Goal: Find specific page/section

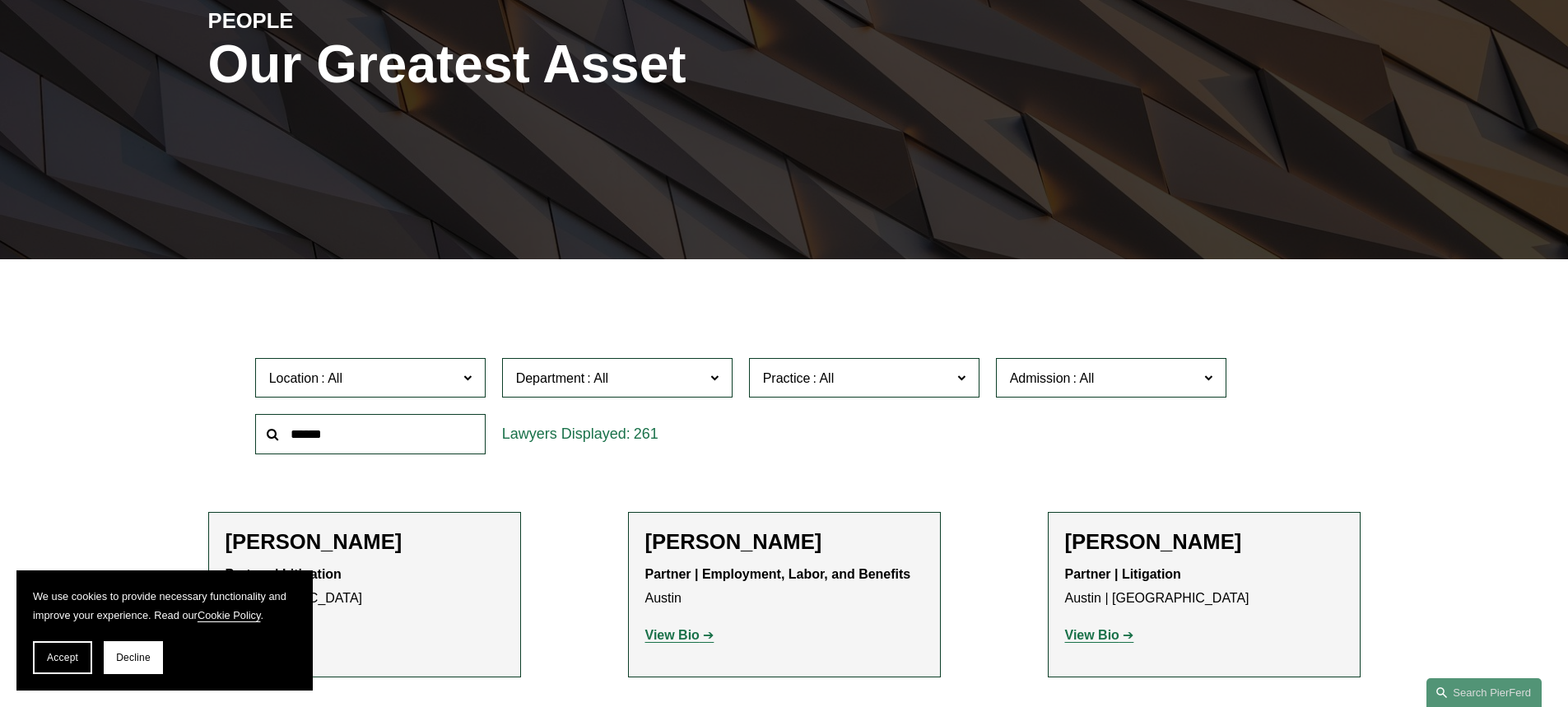
scroll to position [329, 0]
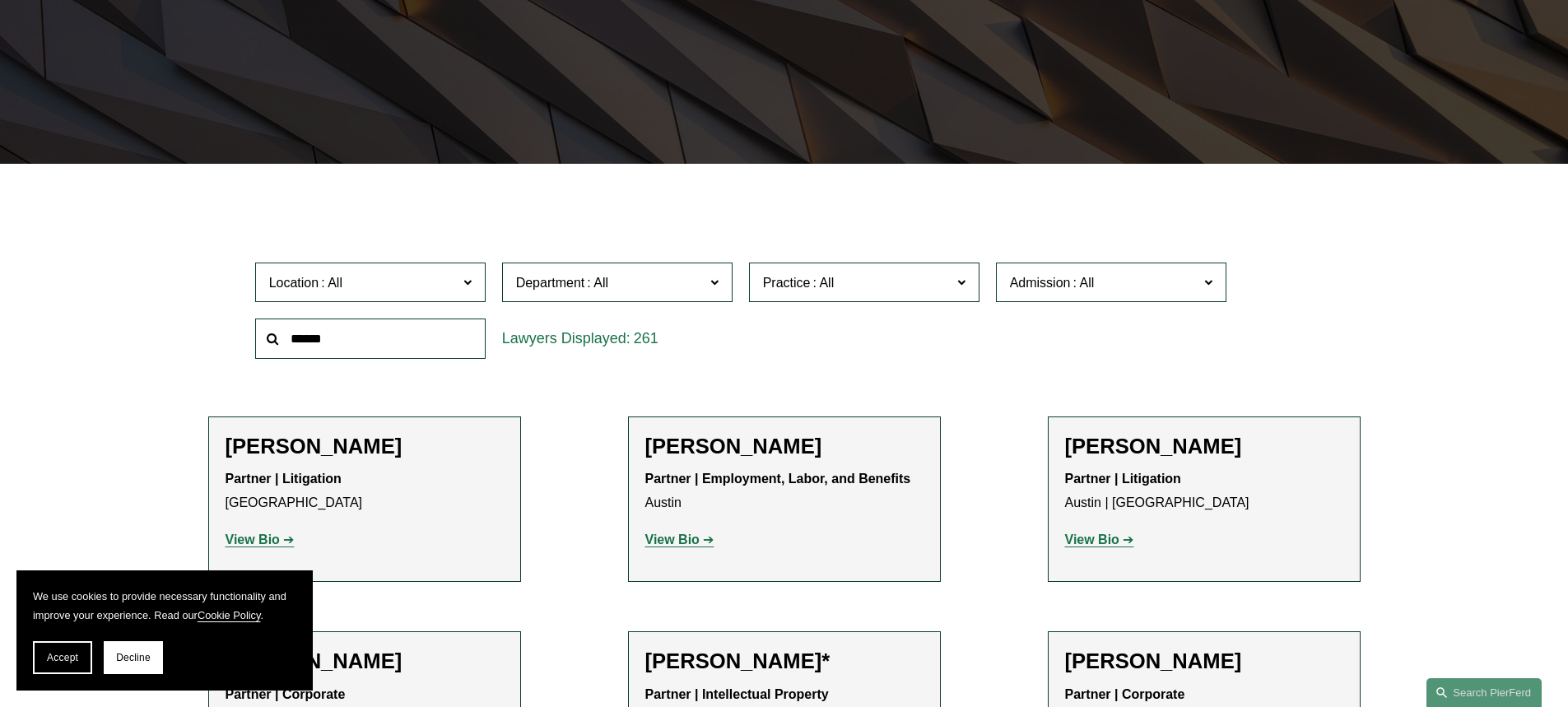
click at [458, 284] on label "Location" at bounding box center [370, 283] width 231 height 41
click at [0, 0] on link "Charlotte" at bounding box center [0, 0] width 0 height 0
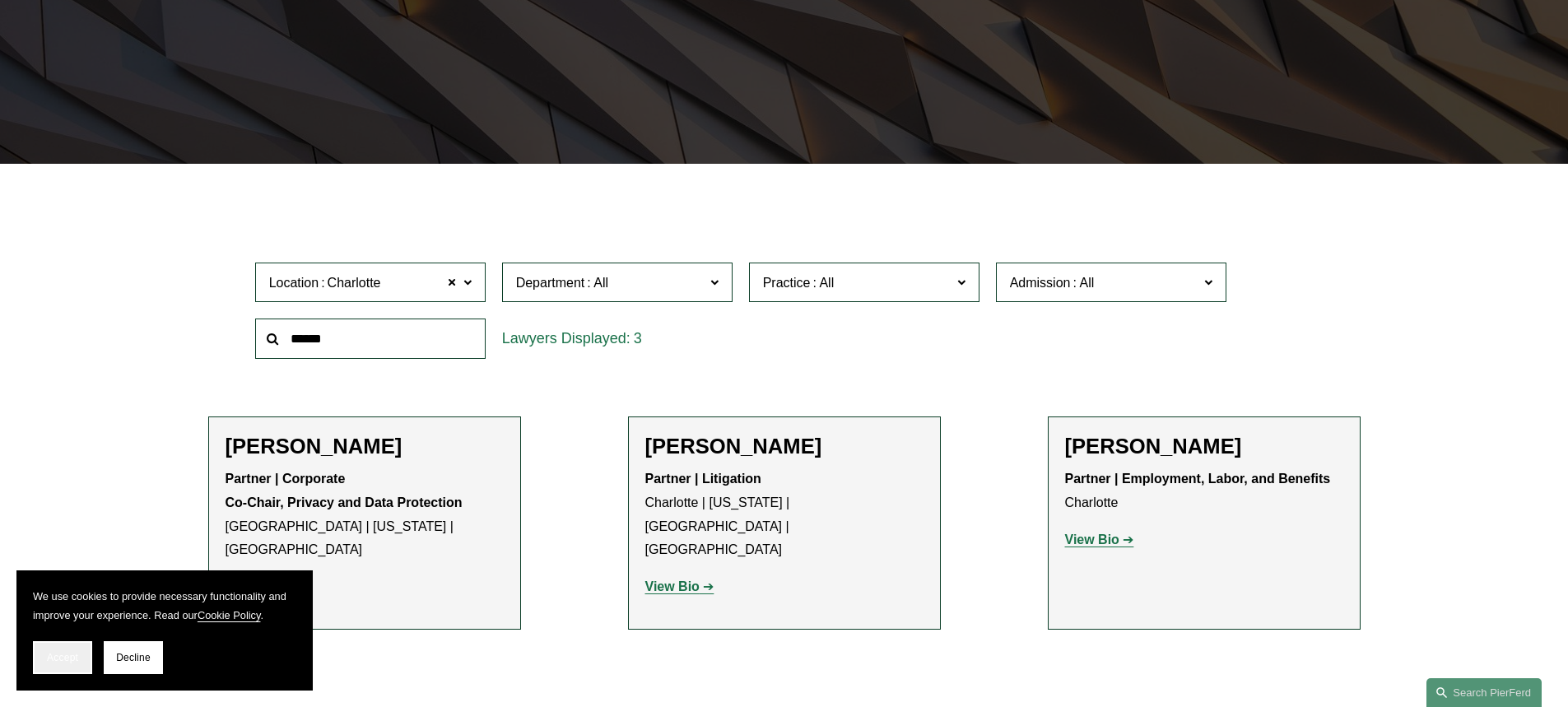
click at [70, 666] on button "Accept" at bounding box center [62, 658] width 59 height 33
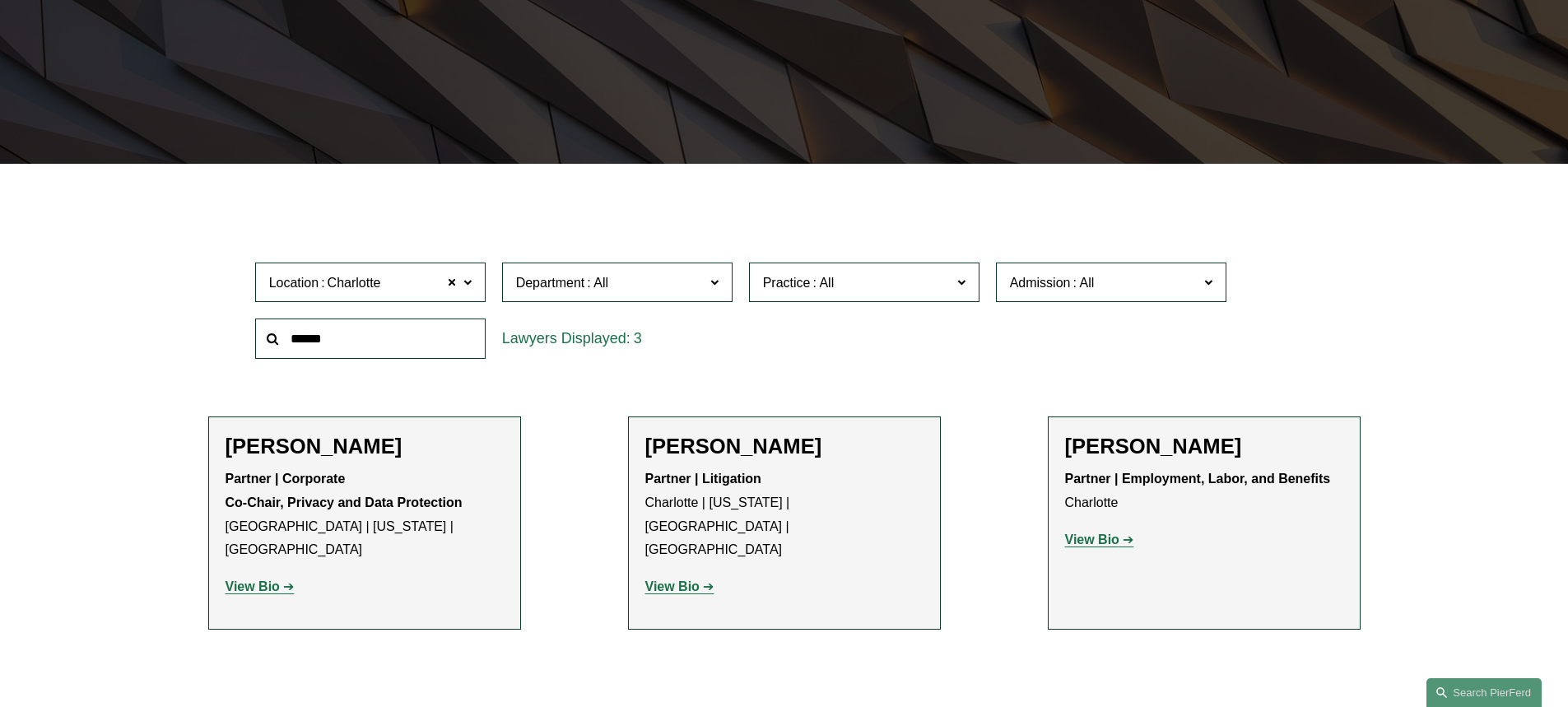
click at [1085, 541] on strong "View Bio" at bounding box center [1092, 540] width 55 height 14
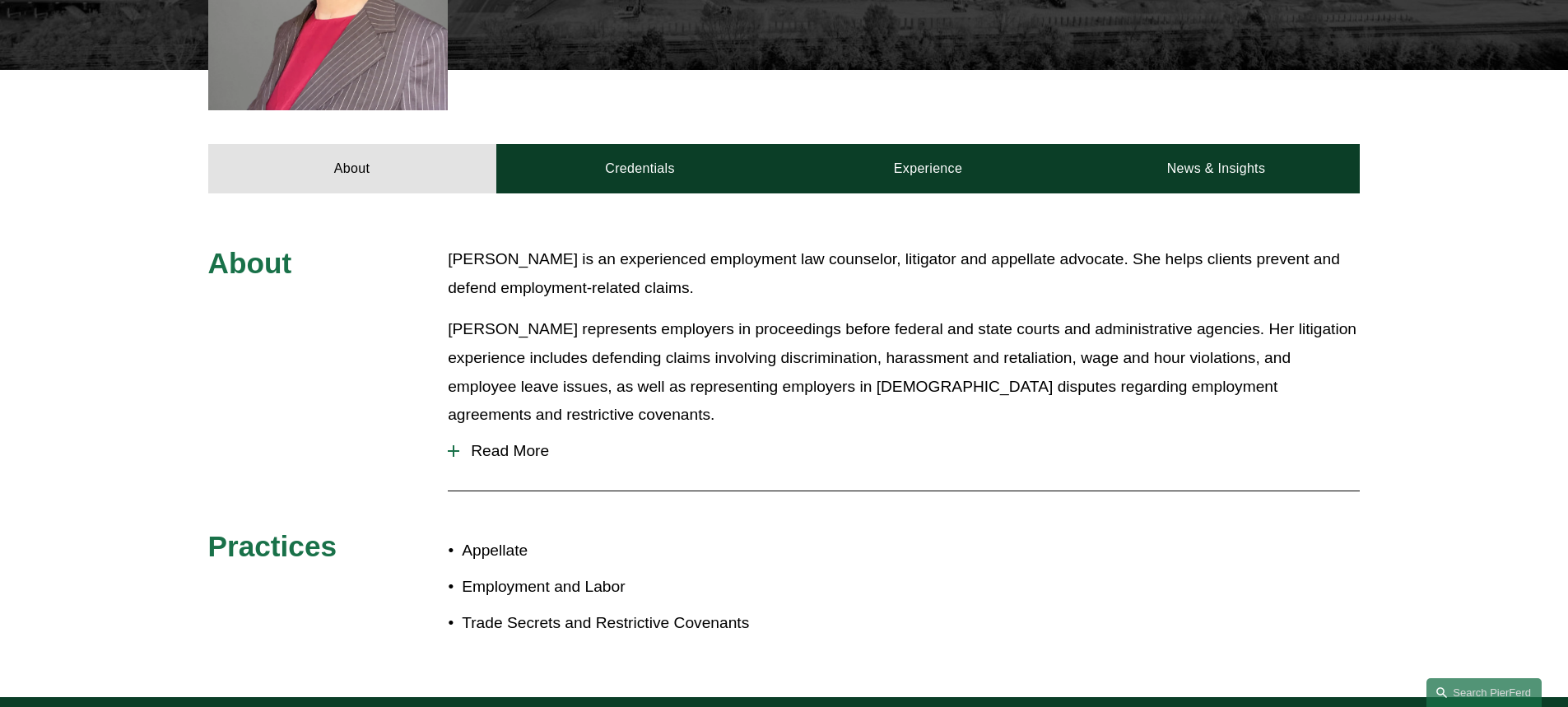
scroll to position [659, 0]
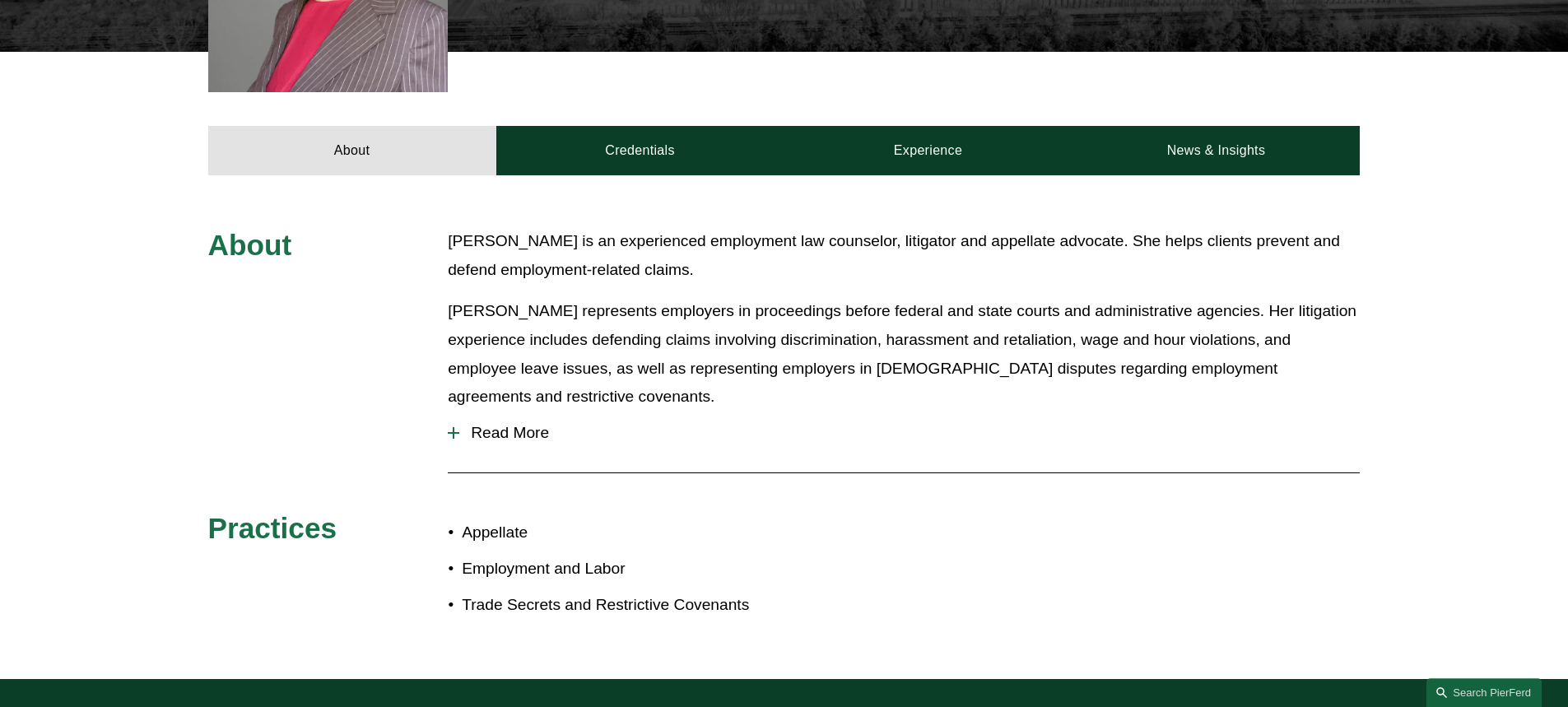
click at [490, 424] on span "Read More" at bounding box center [909, 433] width 900 height 18
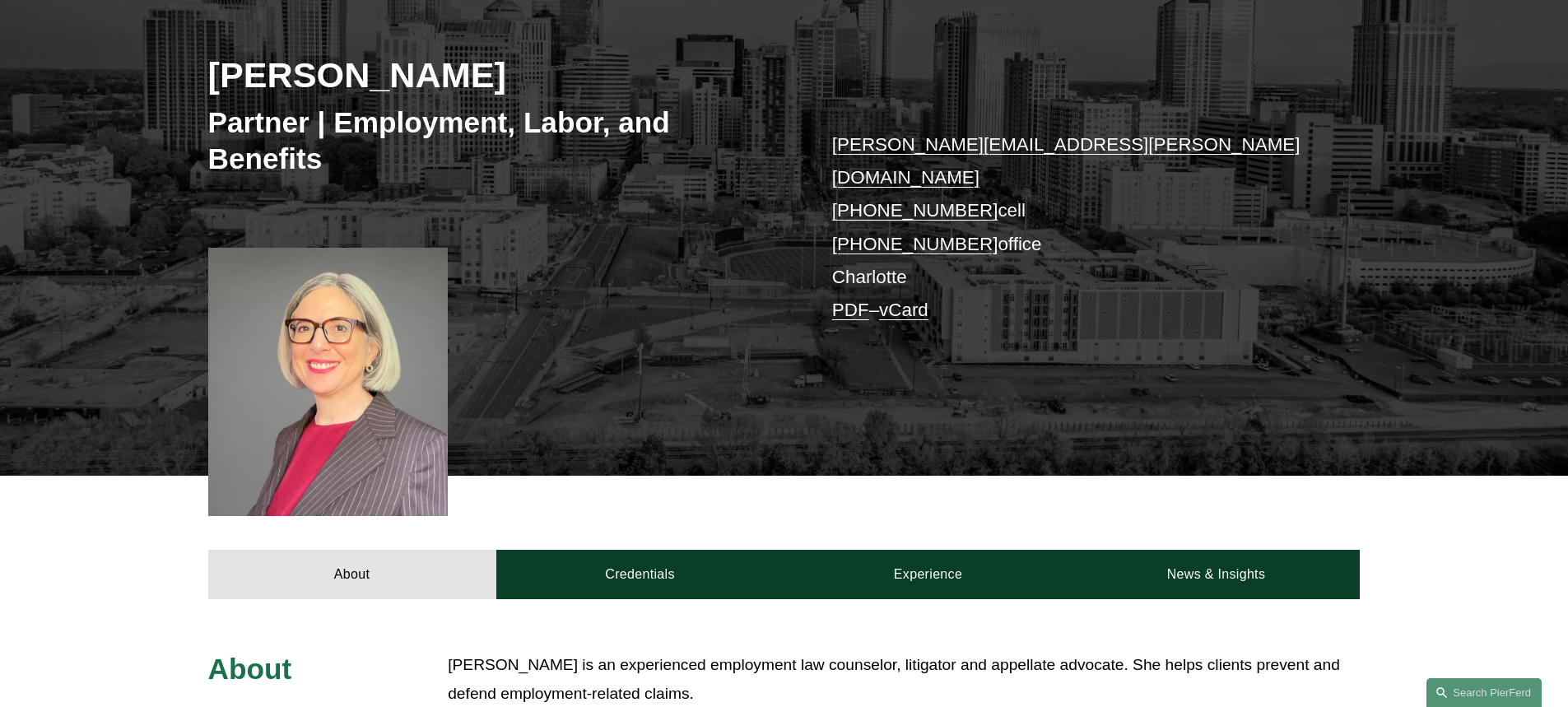
scroll to position [0, 0]
